Goal: Information Seeking & Learning: Learn about a topic

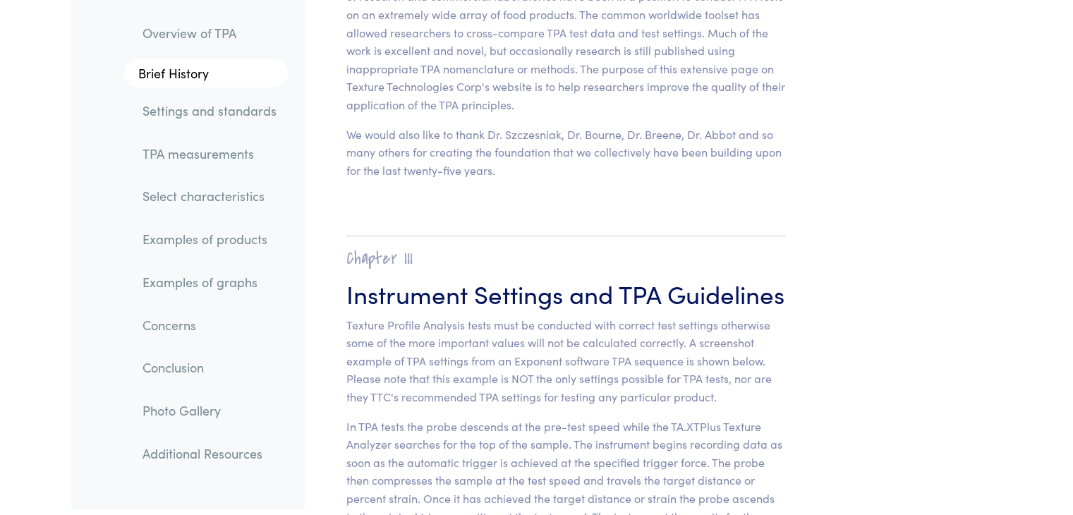
scroll to position [5285, 0]
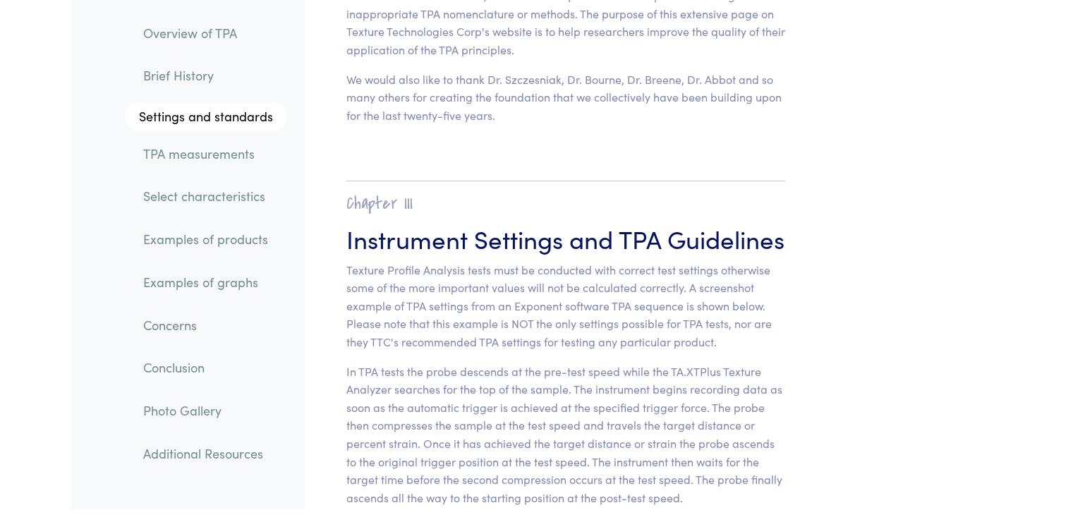
click at [200, 166] on link "TPA measurements" at bounding box center [209, 154] width 155 height 32
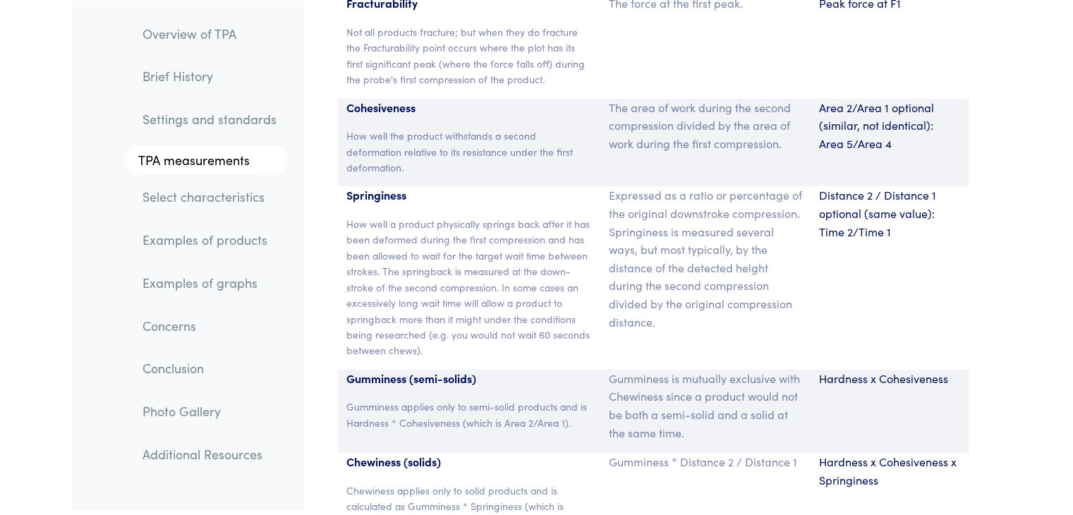
scroll to position [9466, 0]
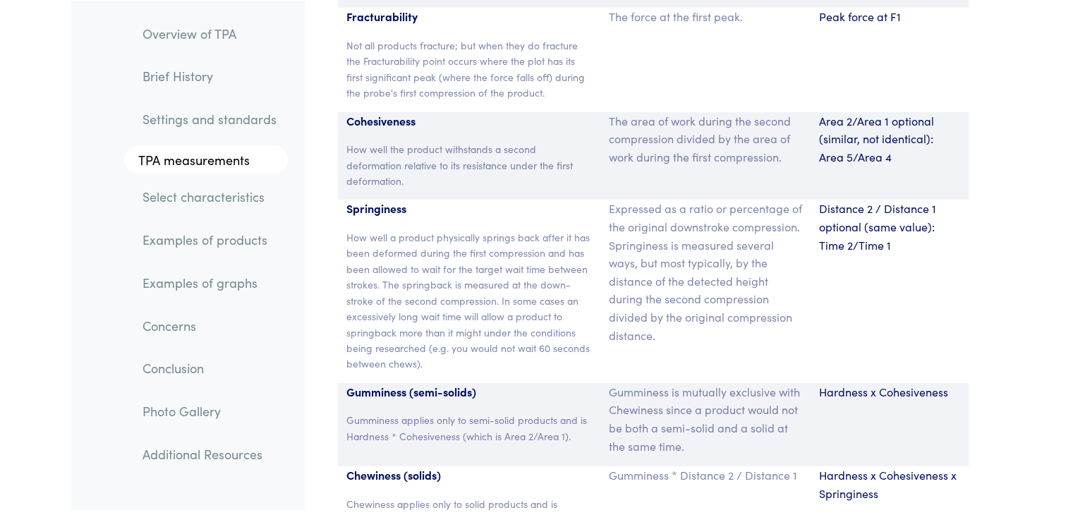
click at [215, 253] on link "Examples of products" at bounding box center [209, 240] width 157 height 32
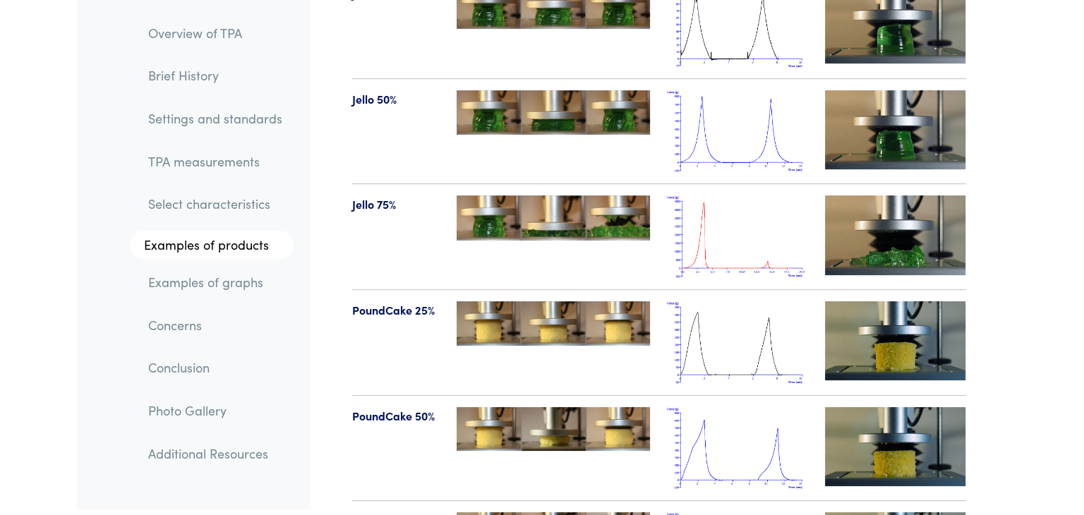
scroll to position [16443, 0]
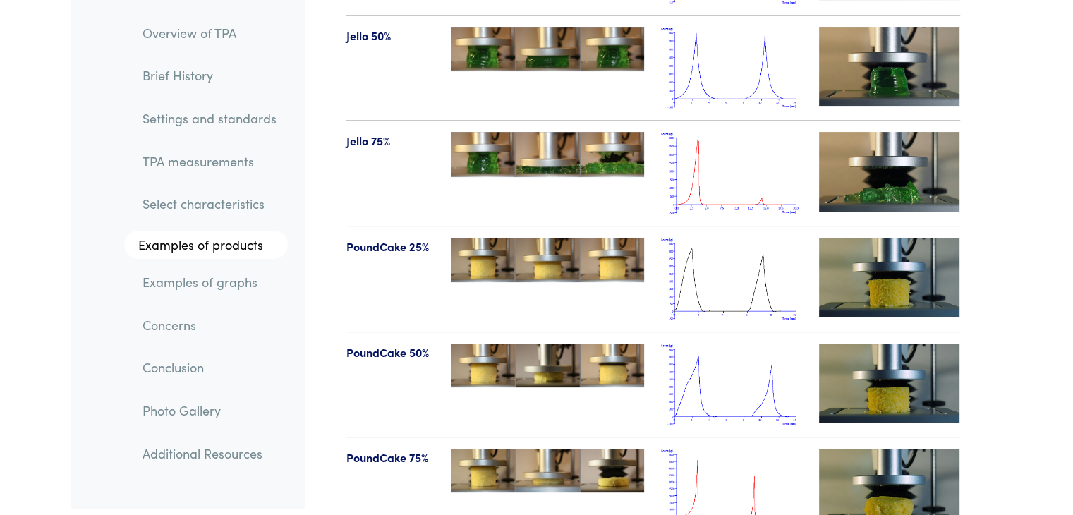
click at [698, 464] on img at bounding box center [731, 490] width 141 height 83
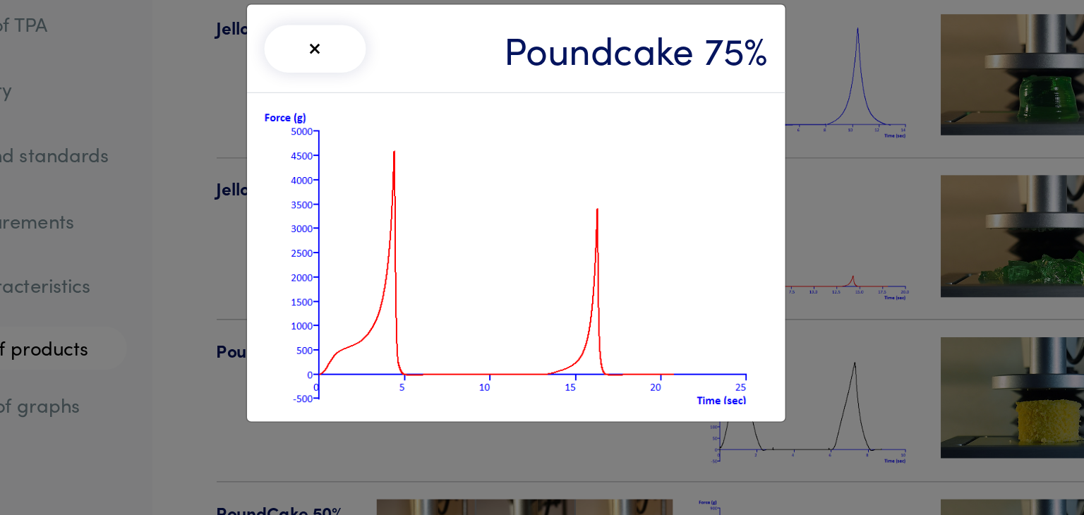
click at [758, 200] on div "× Poundcake 75%" at bounding box center [542, 257] width 1084 height 515
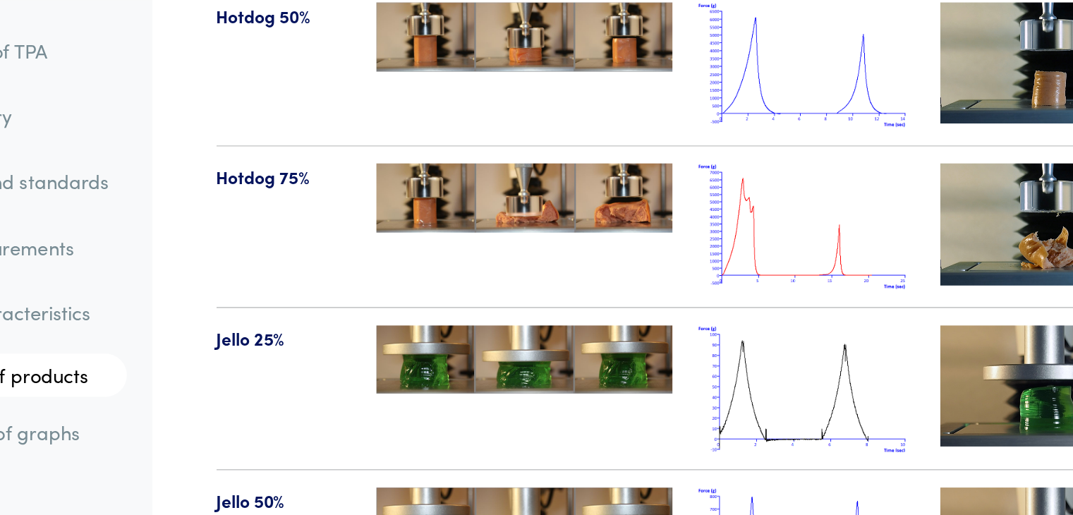
scroll to position [16139, 0]
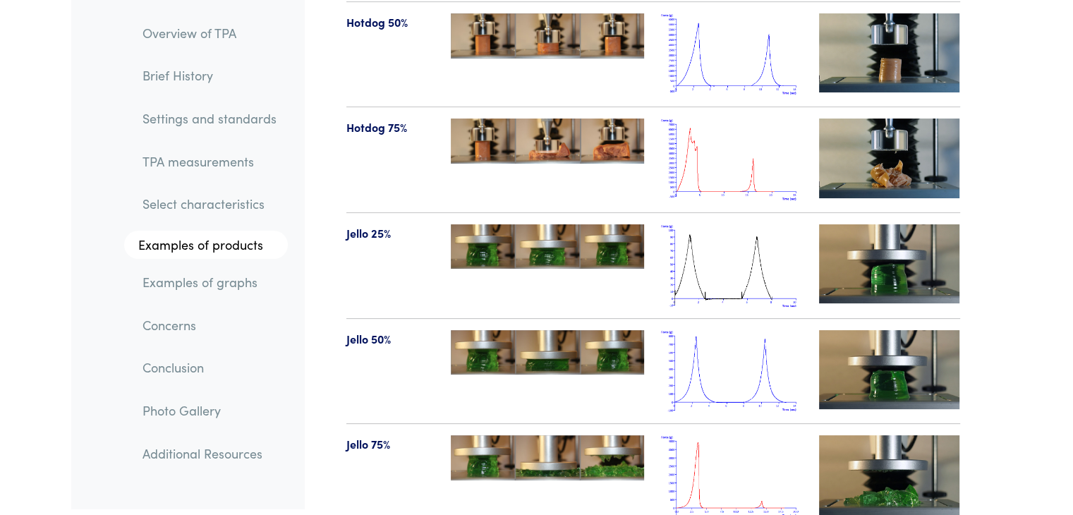
click at [235, 158] on link "TPA measurements" at bounding box center [209, 161] width 157 height 32
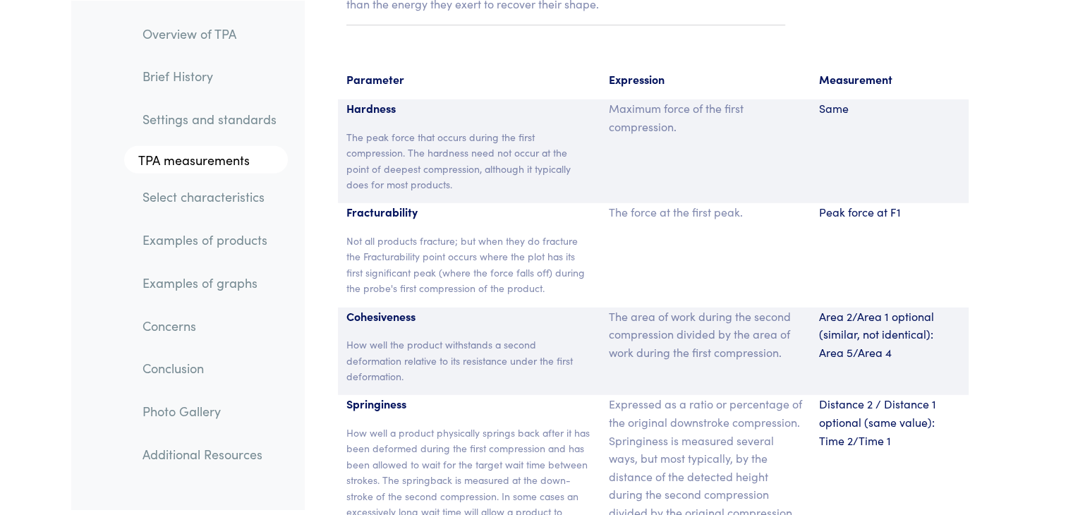
scroll to position [9271, 0]
